Goal: Communication & Community: Answer question/provide support

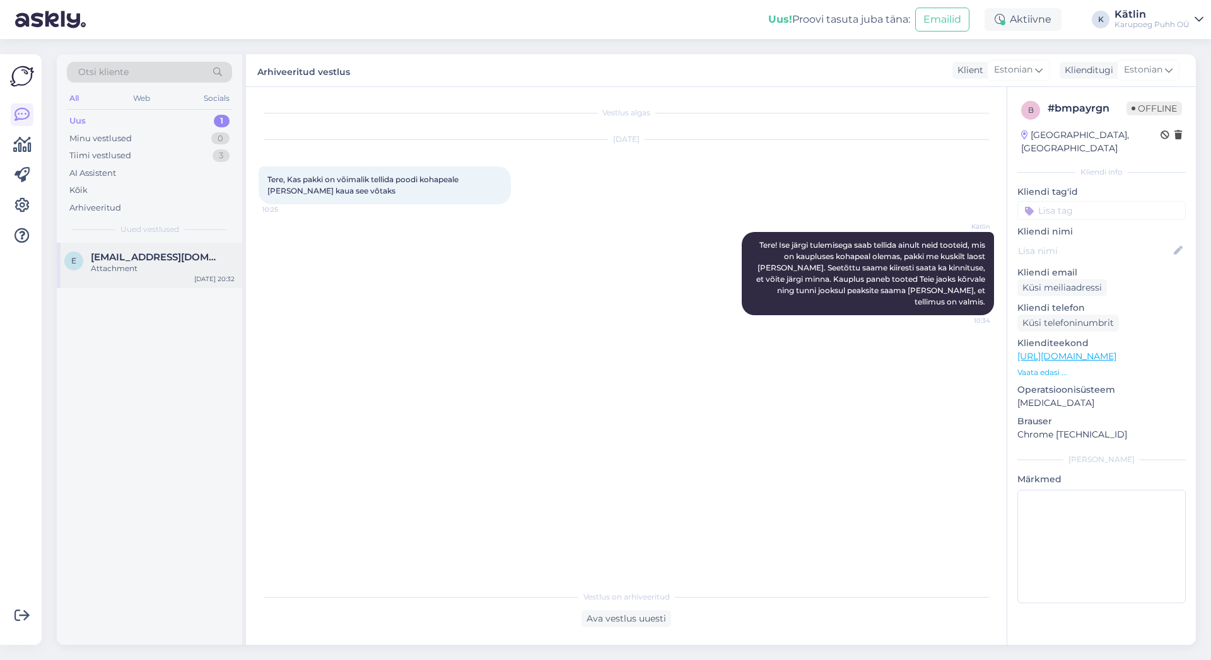
click at [148, 261] on span "[EMAIL_ADDRESS][DOMAIN_NAME]" at bounding box center [156, 257] width 131 height 11
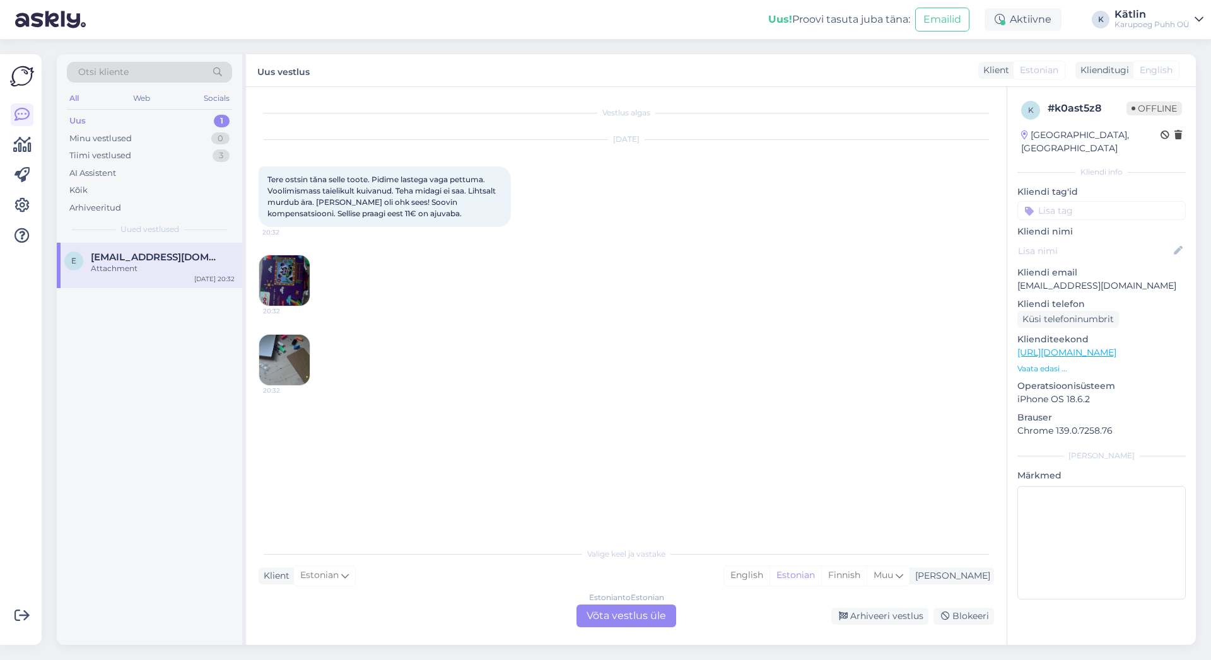
click at [633, 614] on div "Estonian to Estonian Võta vestlus üle" at bounding box center [627, 616] width 100 height 23
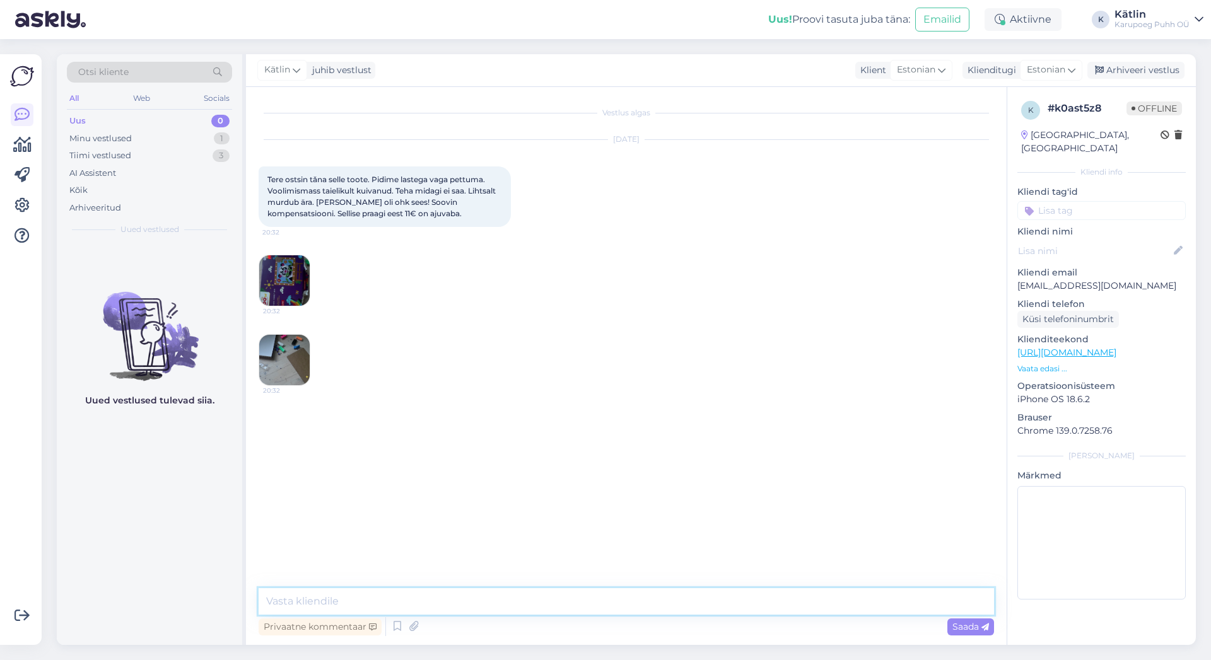
click at [557, 609] on textarea at bounding box center [627, 602] width 736 height 26
click at [558, 601] on textarea "Tere! Väga kahju kuulda, et voolimismassid on kuivanud. Pakendi sisse kahjuks e…" at bounding box center [627, 602] width 736 height 26
click at [769, 602] on textarea "Tere! Väga kahju kuulda, et voolimismassid on kuivanud. Kinnise pakendi sisse k…" at bounding box center [627, 602] width 736 height 26
drag, startPoint x: 756, startPoint y: 599, endPoint x: 705, endPoint y: 609, distance: 52.0
click at [705, 609] on textarea "Tere! Väga kahju kuulda, et voolimismassid on kuivanud. Kinnise pakendi sisse k…" at bounding box center [627, 602] width 736 height 26
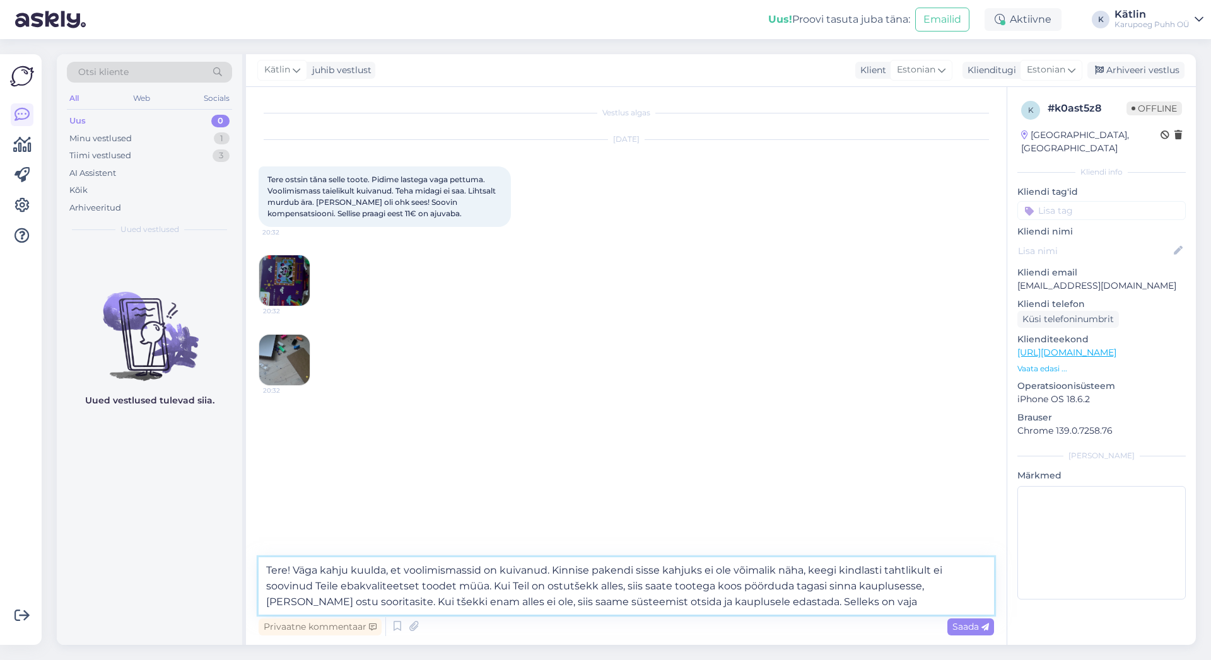
click at [319, 604] on textarea "Tere! Väga kahju kuulda, et voolimismassid on kuivanud. Kinnise pakendi sisse k…" at bounding box center [627, 586] width 736 height 57
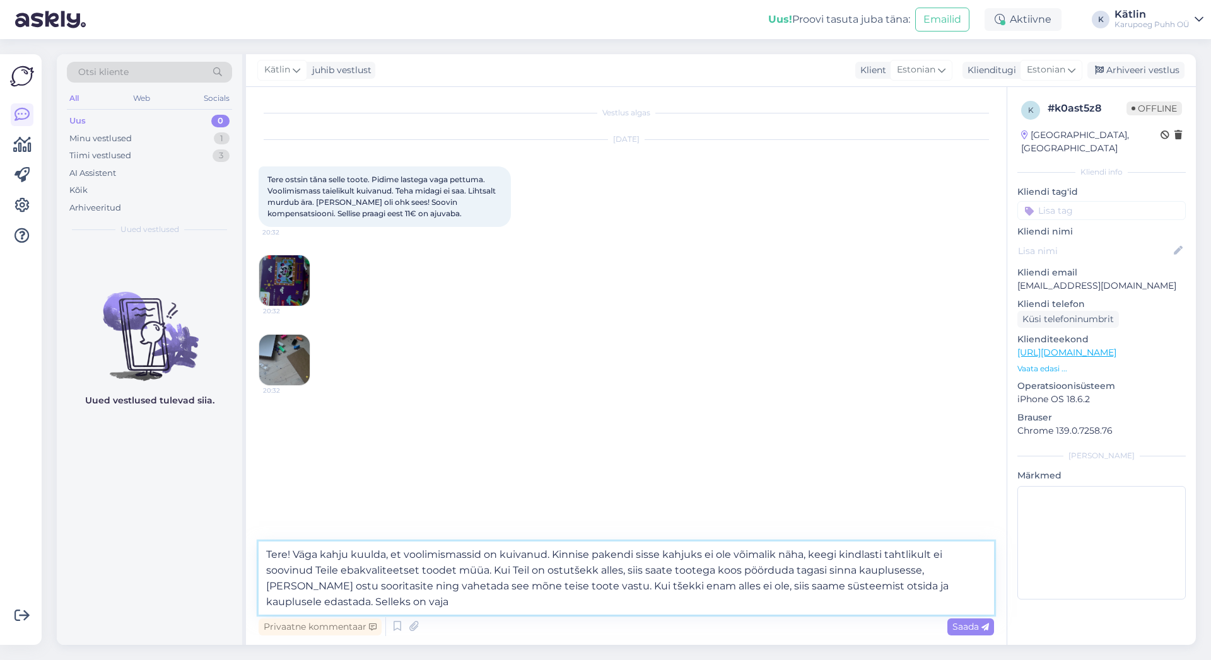
drag, startPoint x: 944, startPoint y: 583, endPoint x: 958, endPoint y: 596, distance: 19.2
click at [958, 596] on textarea "Tere! Väga kahju kuulda, et voolimismassid on kuivanud. Kinnise pakendi sisse k…" at bounding box center [627, 578] width 736 height 73
type textarea "Tere! Väga kahju kuulda, et voolimismassid on kuivanud. Kinnise pakendi sisse k…"
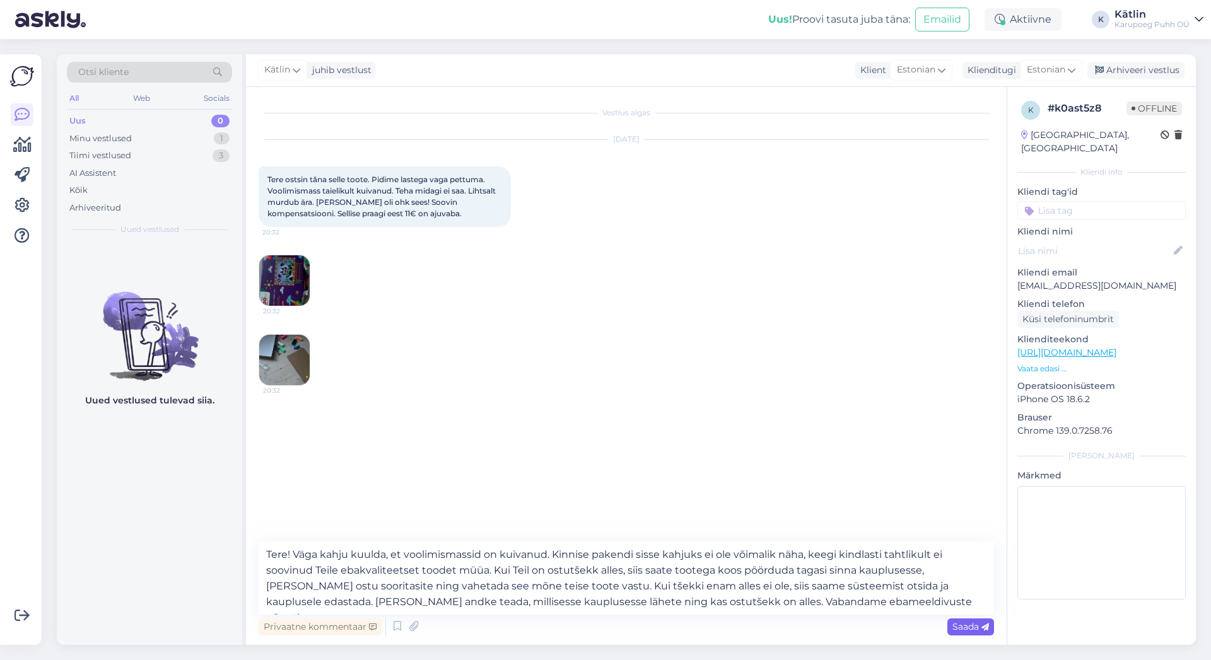
click at [971, 631] on span "Saada" at bounding box center [970, 626] width 37 height 11
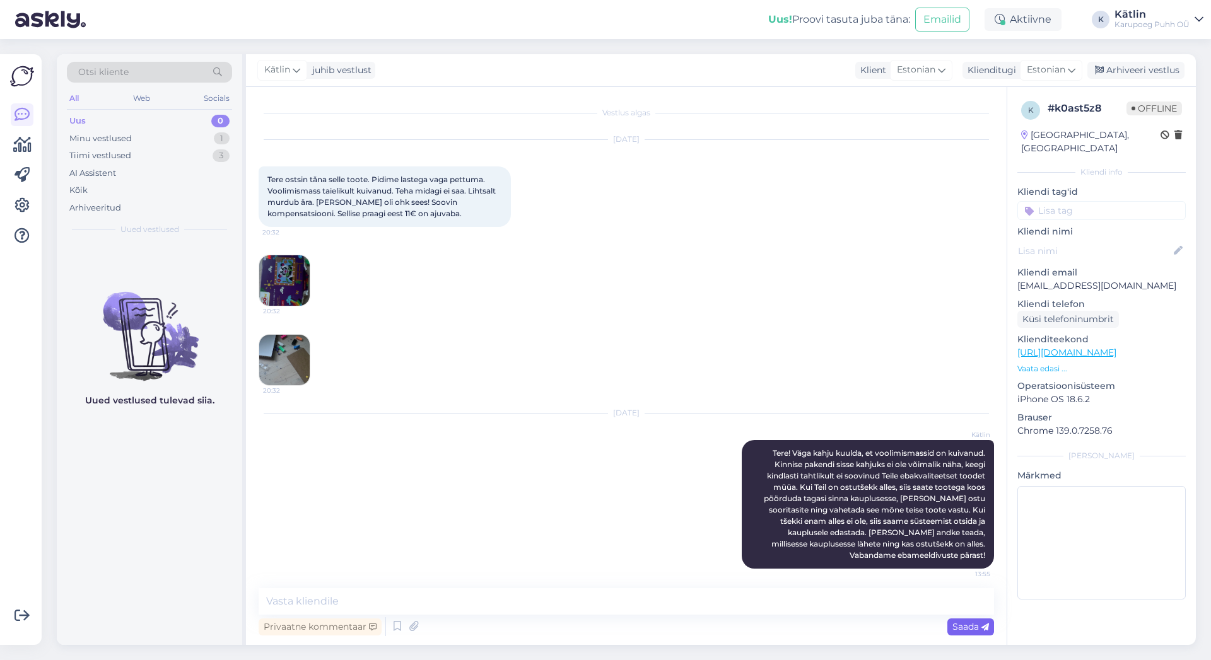
scroll to position [6, 0]
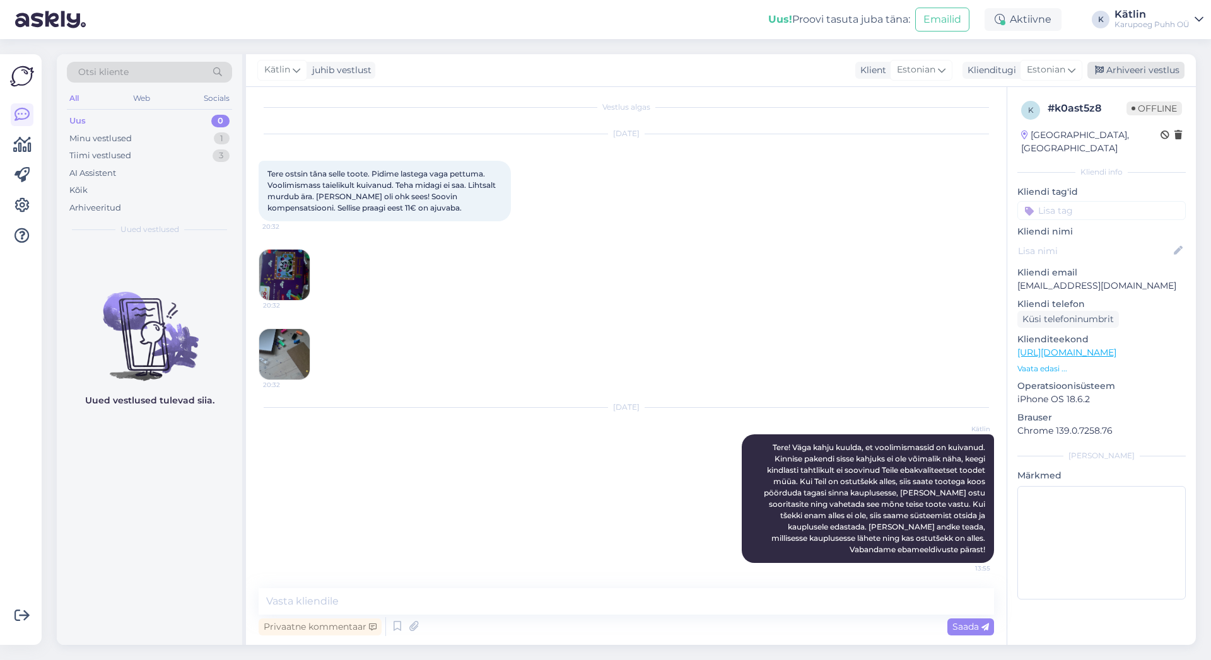
click at [1156, 73] on div "Arhiveeri vestlus" at bounding box center [1135, 70] width 97 height 17
